Goal: Information Seeking & Learning: Compare options

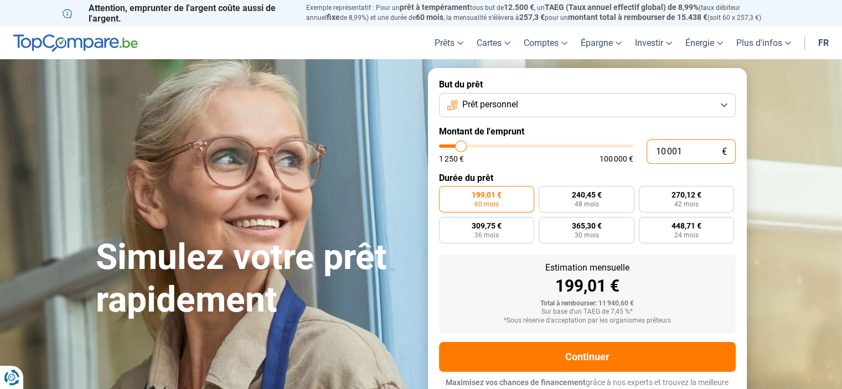
drag, startPoint x: 650, startPoint y: 158, endPoint x: 642, endPoint y: 159, distance: 8.9
click at [642, 159] on div "10 001 € 1 250 € 100 000 €" at bounding box center [587, 151] width 297 height 24
type input "4"
type input "1250"
type input "45"
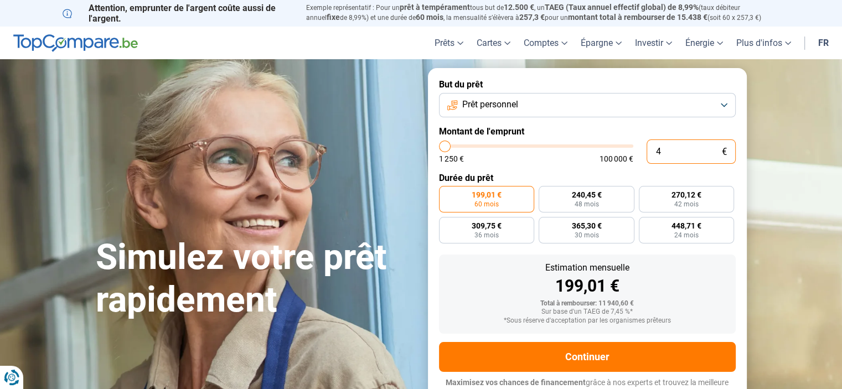
type input "1250"
type input "450"
type input "1250"
type input "4 500"
type input "4500"
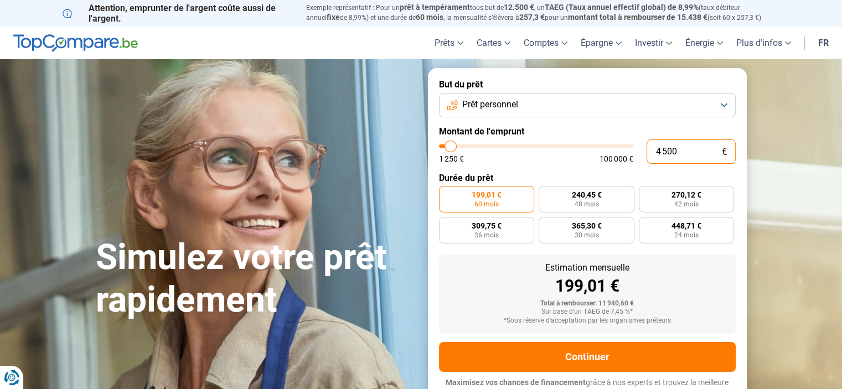
radio input "true"
type input "4 500"
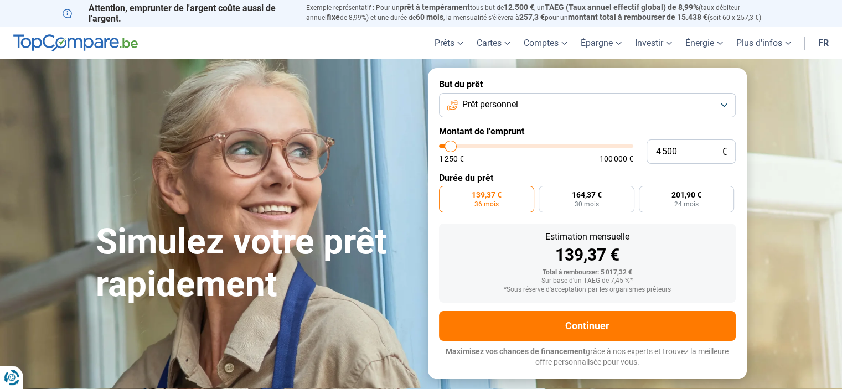
click at [593, 167] on form "But du prêt Prêt personnel Montant de l'emprunt 4 500 € 1 250 € 100 000 € Durée…" at bounding box center [587, 223] width 319 height 311
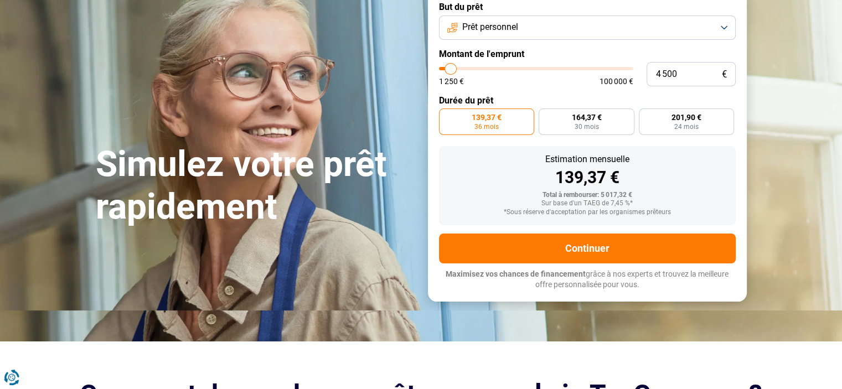
scroll to position [111, 0]
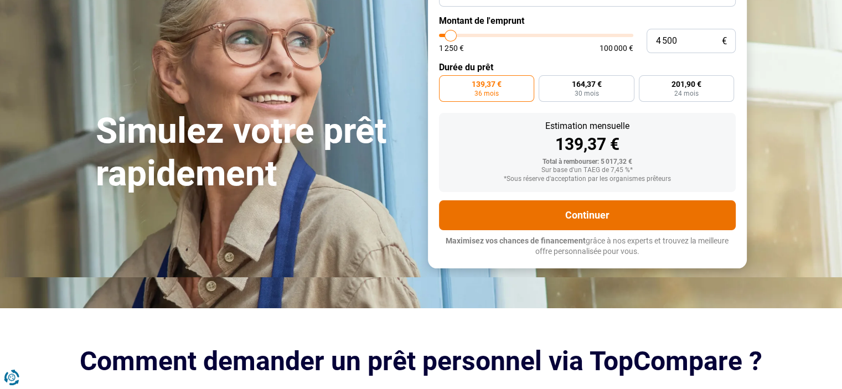
click at [614, 221] on button "Continuer" at bounding box center [587, 215] width 297 height 30
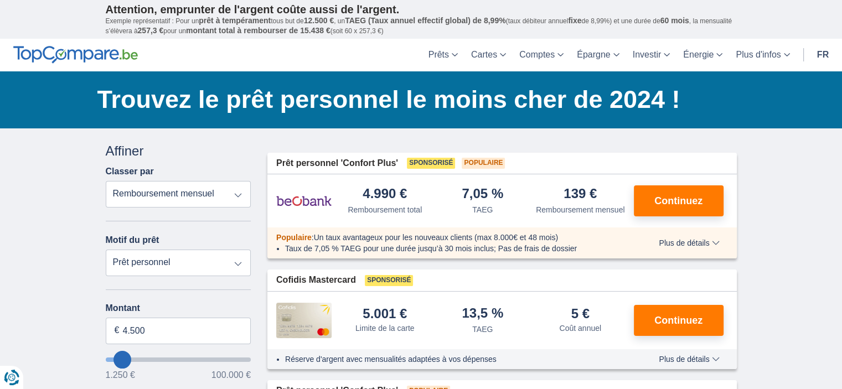
click at [234, 267] on select "Prêt personnel Voiture Moto / vélo Caravane / mobilhome Travaux Energie Rachat …" at bounding box center [179, 263] width 146 height 27
select select "caravan"
click at [106, 250] on select "Prêt personnel Voiture Moto / vélo Caravane / mobilhome Travaux Energie Rachat …" at bounding box center [179, 263] width 146 height 27
type input "15.000"
type input "15250"
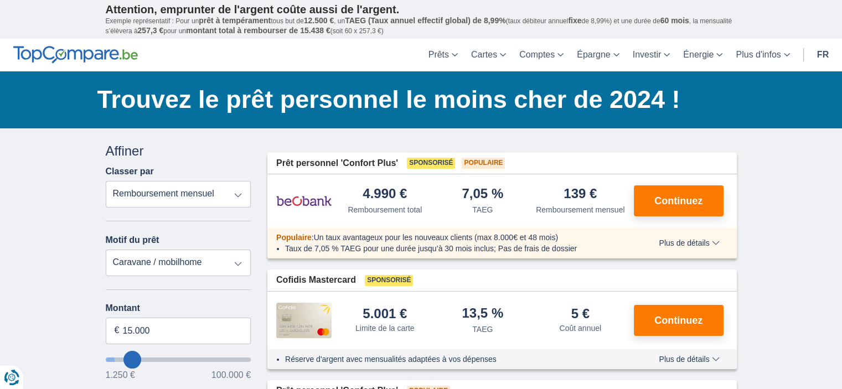
select select "60"
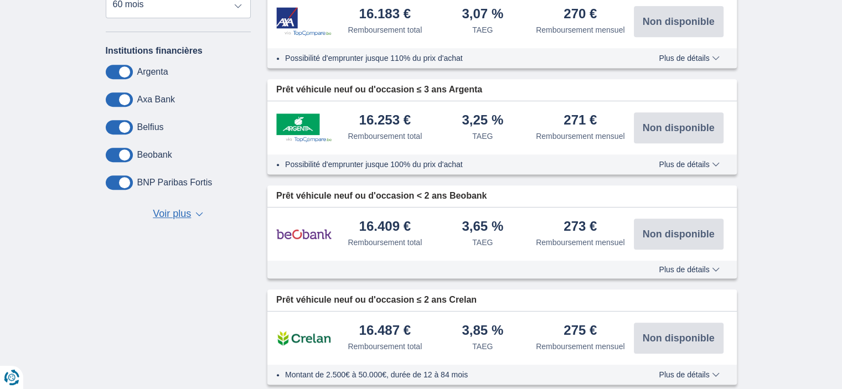
scroll to position [55, 0]
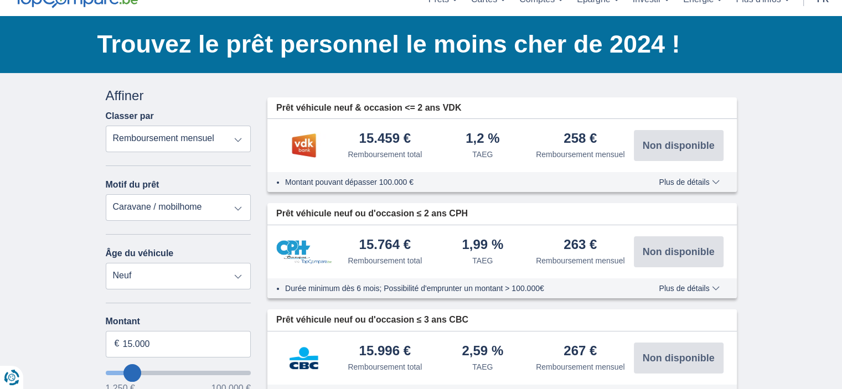
click at [219, 201] on select "Prêt personnel Voiture Moto / vélo Caravane / mobilhome Travaux Energie Rachat …" at bounding box center [179, 207] width 146 height 27
select select "personalLoan"
click at [106, 195] on select "Prêt personnel Voiture Moto / vélo Caravane / mobilhome Travaux Energie Rachat …" at bounding box center [179, 207] width 146 height 27
type input "7.500"
type input "7250"
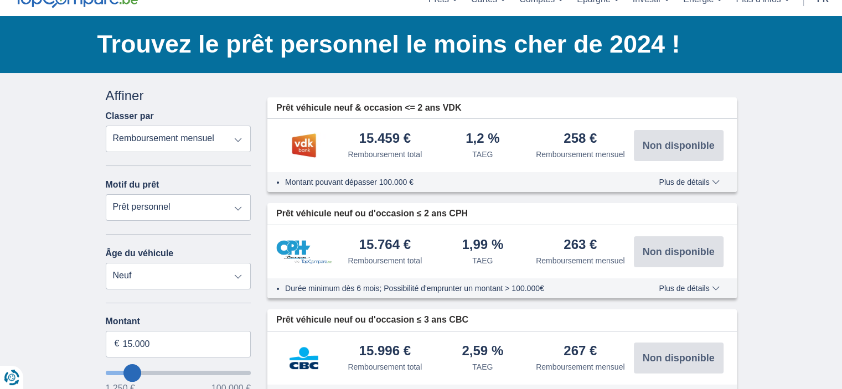
select select "42"
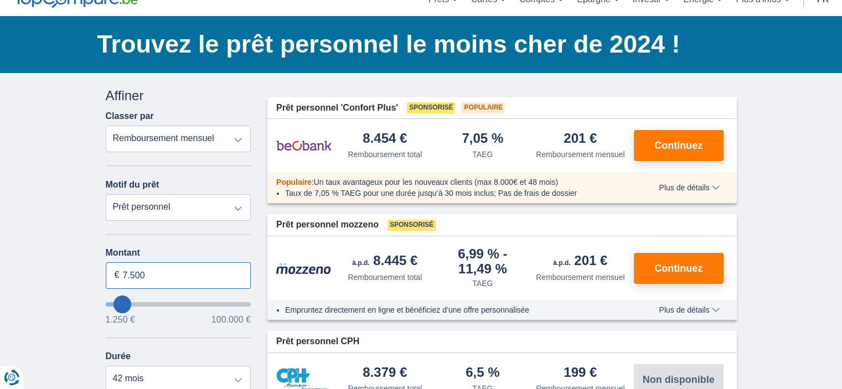
click at [126, 277] on input "7.500" at bounding box center [179, 275] width 146 height 27
type input "4.500"
type input "4250"
select select "36"
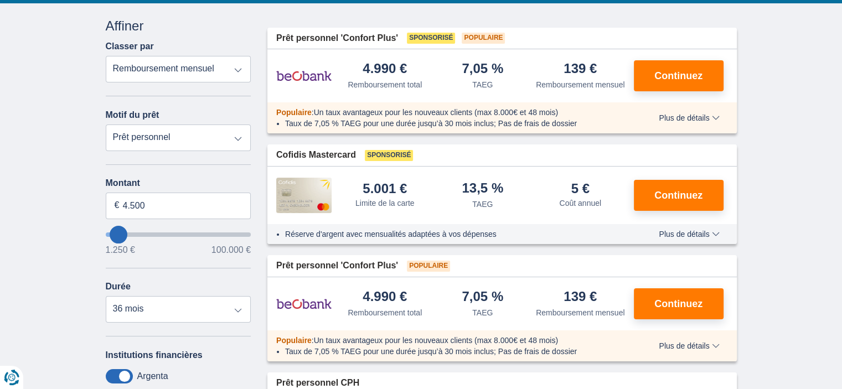
scroll to position [221, 0]
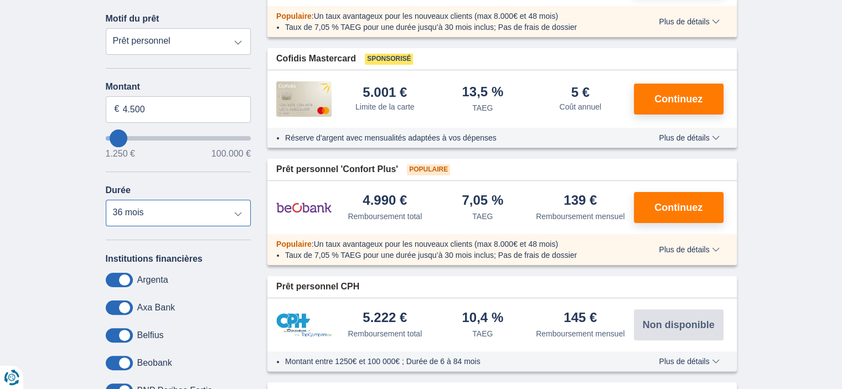
click at [230, 219] on select "12 mois 18 mois 24 mois 30 mois 36 mois" at bounding box center [179, 213] width 146 height 27
drag, startPoint x: 68, startPoint y: 141, endPoint x: 85, endPoint y: 146, distance: 17.3
click at [68, 141] on div "× widget.non-eligible-application.title widget.non-eligible-application.text no…" at bounding box center [421, 320] width 842 height 826
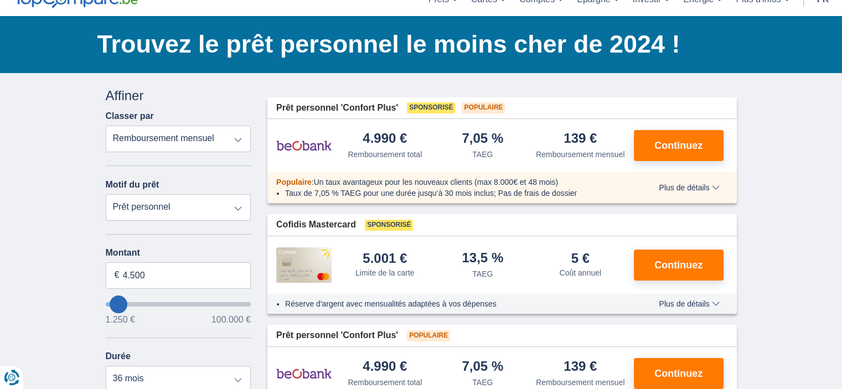
scroll to position [0, 0]
